Goal: Task Accomplishment & Management: Use online tool/utility

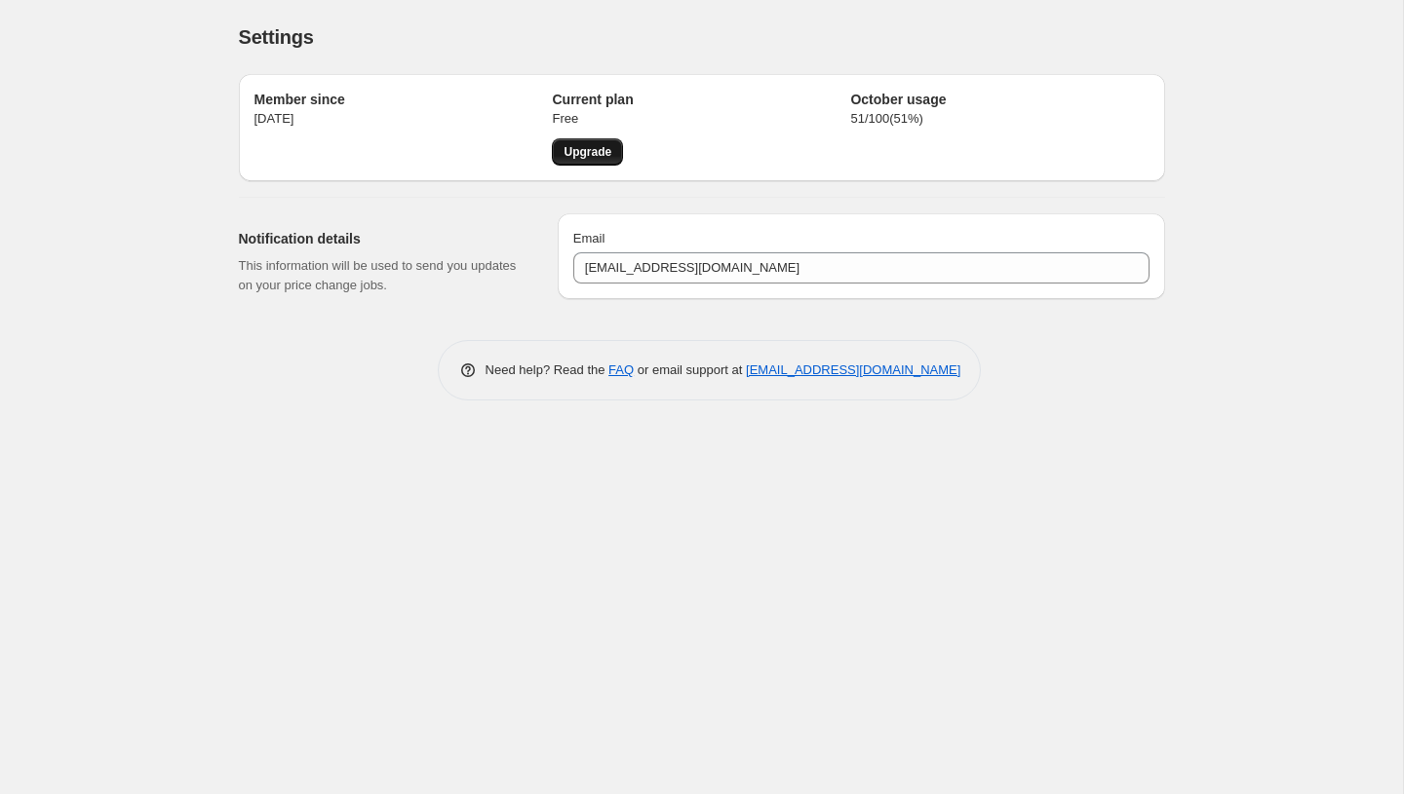
click at [585, 162] on link "Upgrade" at bounding box center [587, 151] width 71 height 27
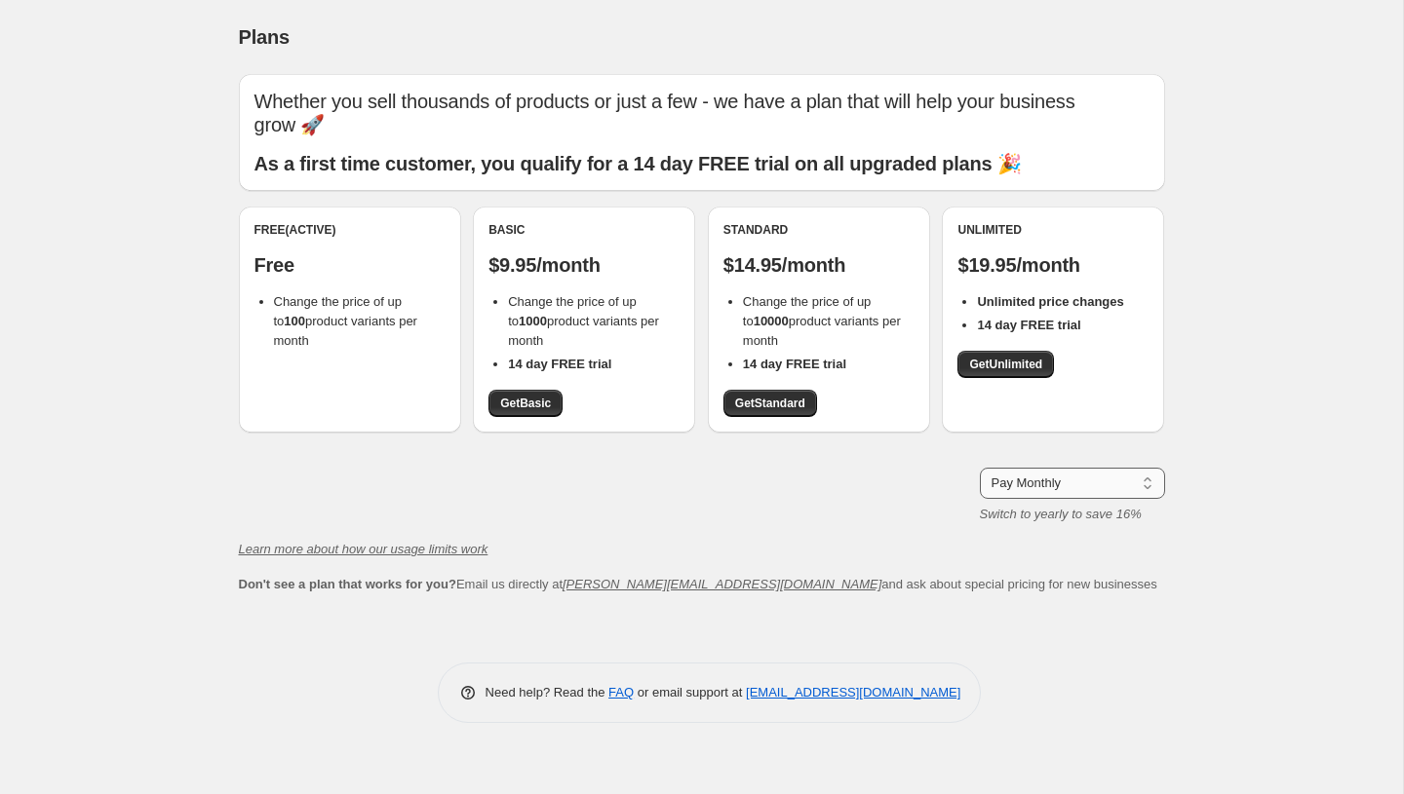
click at [1014, 468] on select "Pay Monthly Pay Yearly (Save 16%)" at bounding box center [1072, 483] width 185 height 31
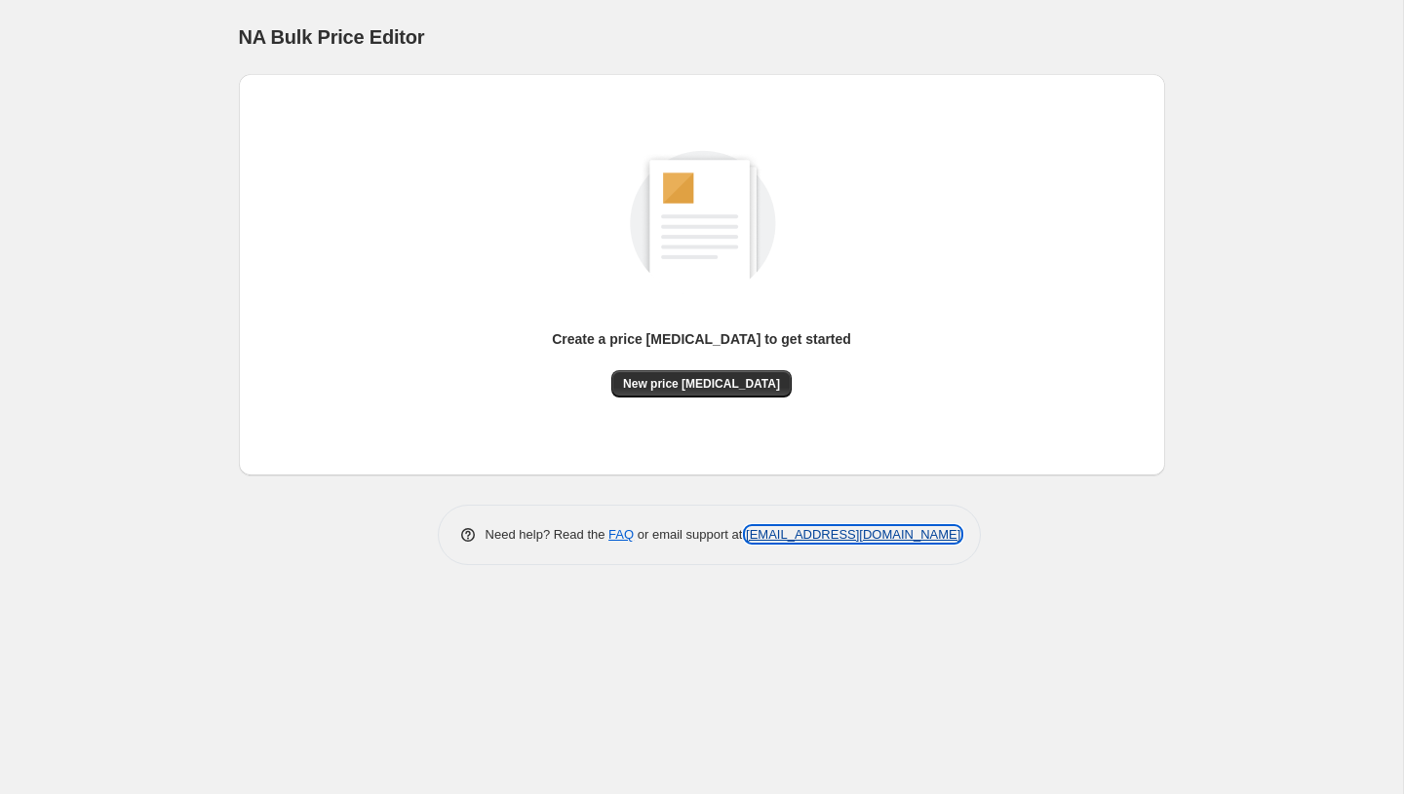
click at [809, 535] on link "[EMAIL_ADDRESS][DOMAIN_NAME]" at bounding box center [853, 534] width 214 height 15
click at [684, 385] on span "New price [MEDICAL_DATA]" at bounding box center [701, 384] width 157 height 16
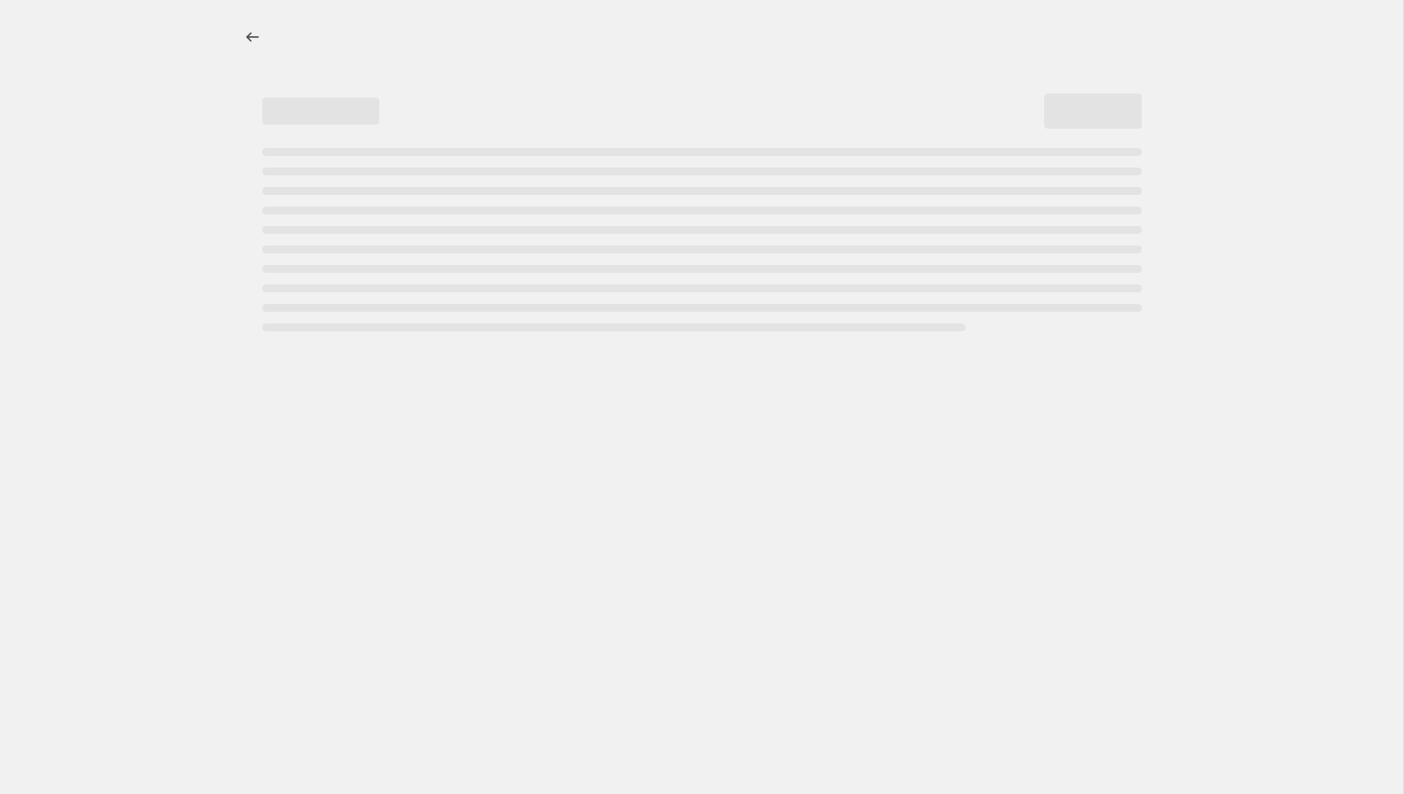
select select "percentage"
